Goal: Check status: Check status

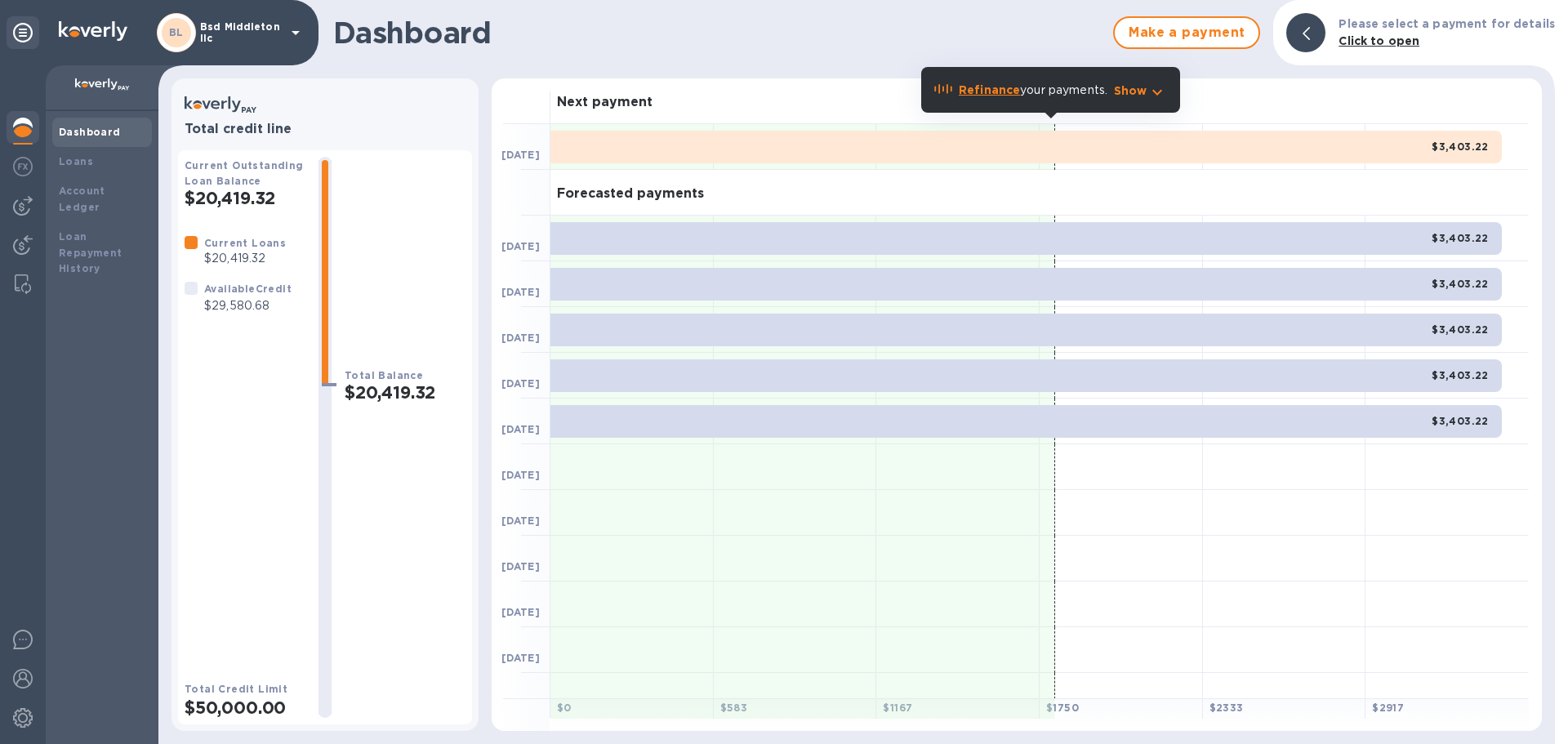
click at [226, 12] on div "BL Bsd Middleton llc" at bounding box center [159, 33] width 318 height 65
click at [227, 23] on p "Bsd Middleton llc" at bounding box center [241, 33] width 82 height 23
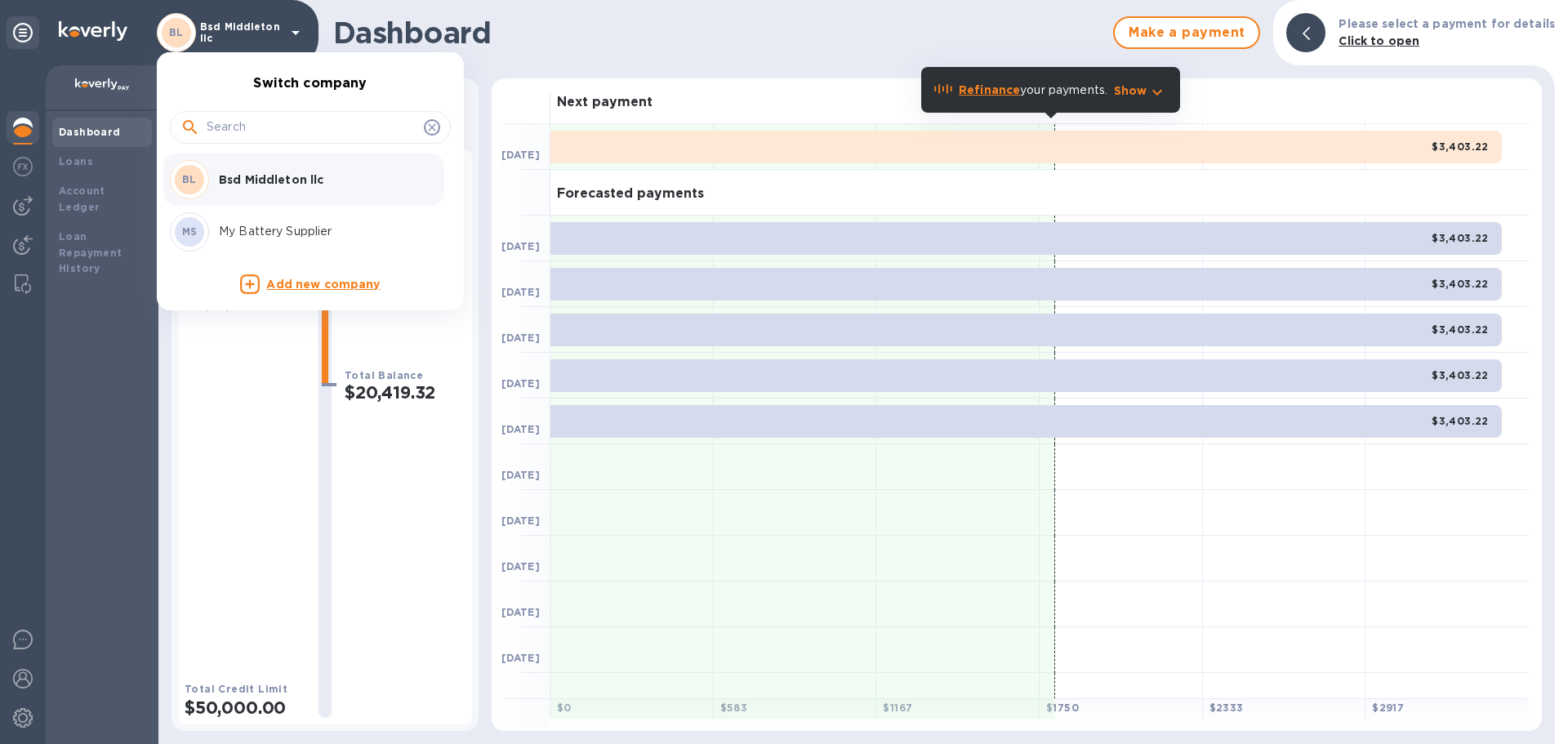
click at [275, 214] on div "MS My Battery Supplier" at bounding box center [297, 232] width 255 height 39
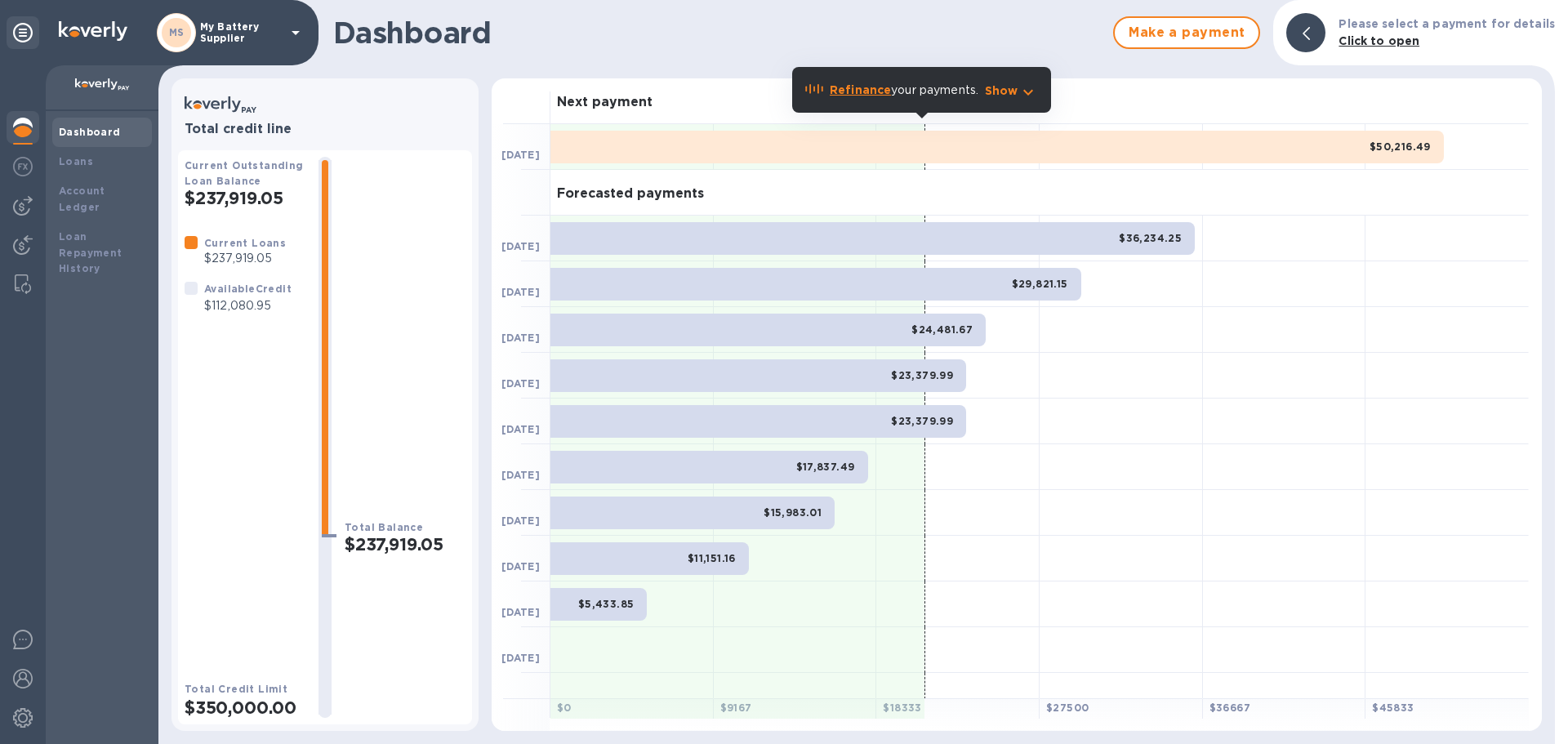
click at [233, 299] on p "$112,080.95" at bounding box center [248, 305] width 88 height 17
copy p "112,080.95"
